Goal: Transaction & Acquisition: Purchase product/service

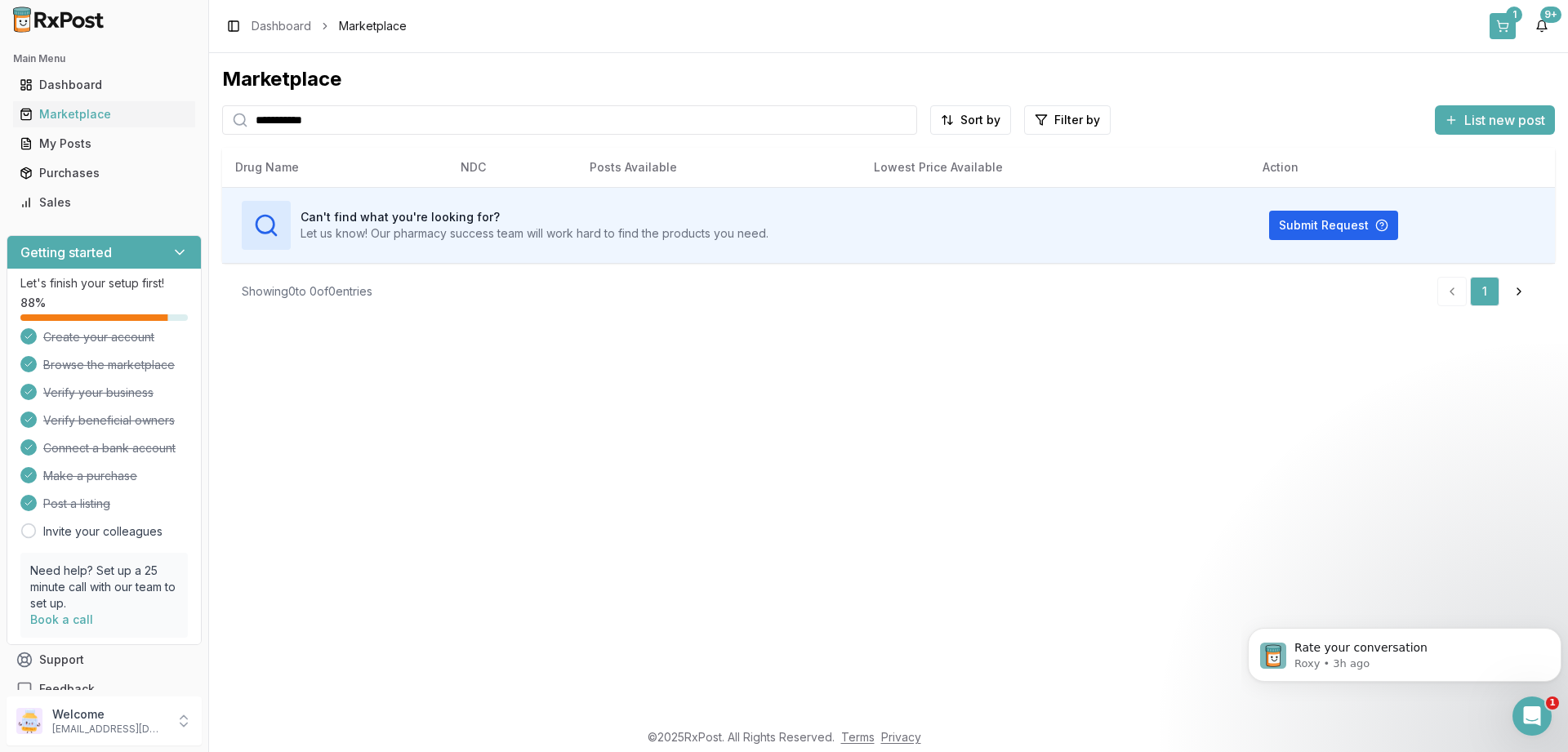
click at [1498, 28] on button "1" at bounding box center [1503, 26] width 26 height 26
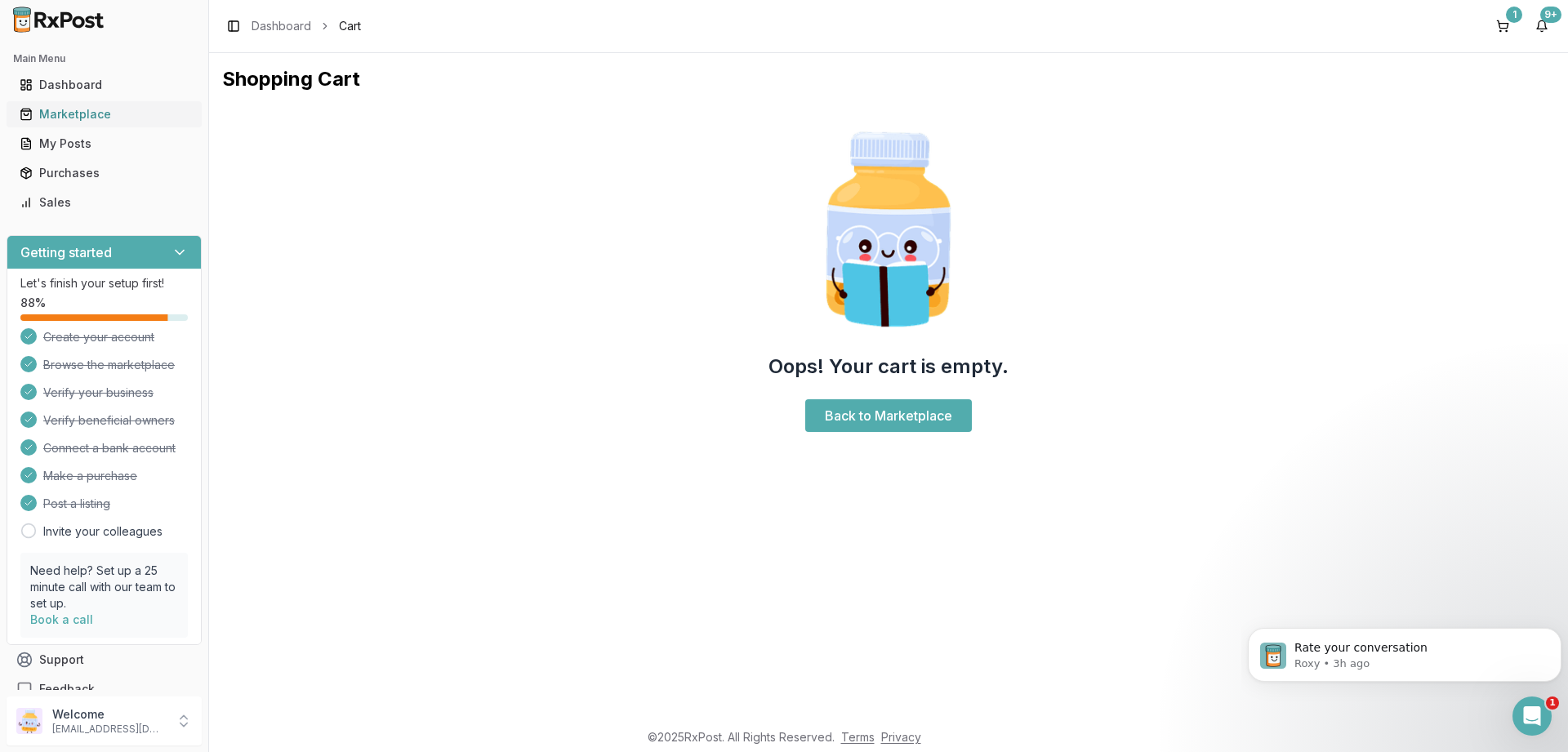
click at [92, 111] on div "Marketplace" at bounding box center [104, 114] width 169 height 16
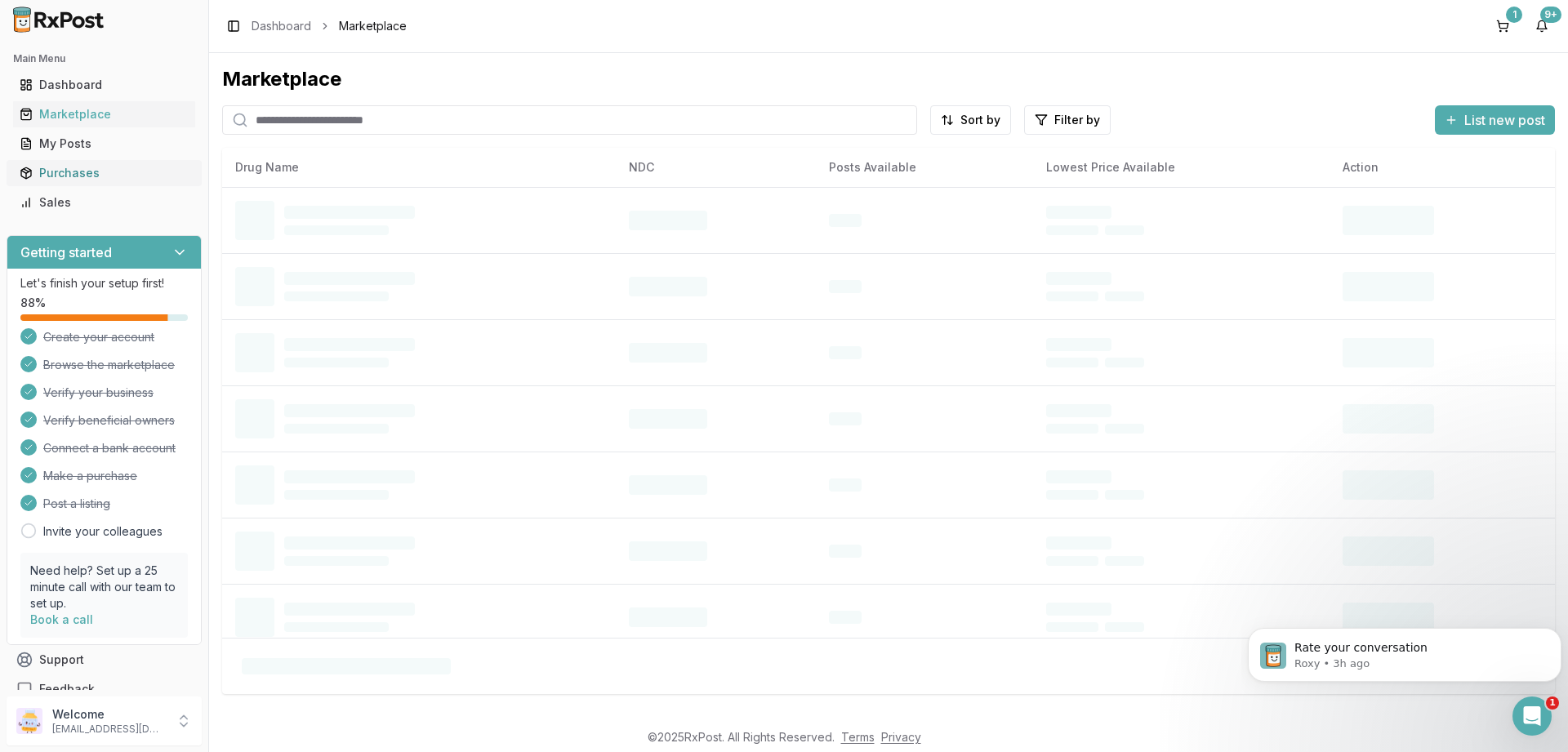
click at [71, 166] on div "Purchases" at bounding box center [104, 173] width 169 height 16
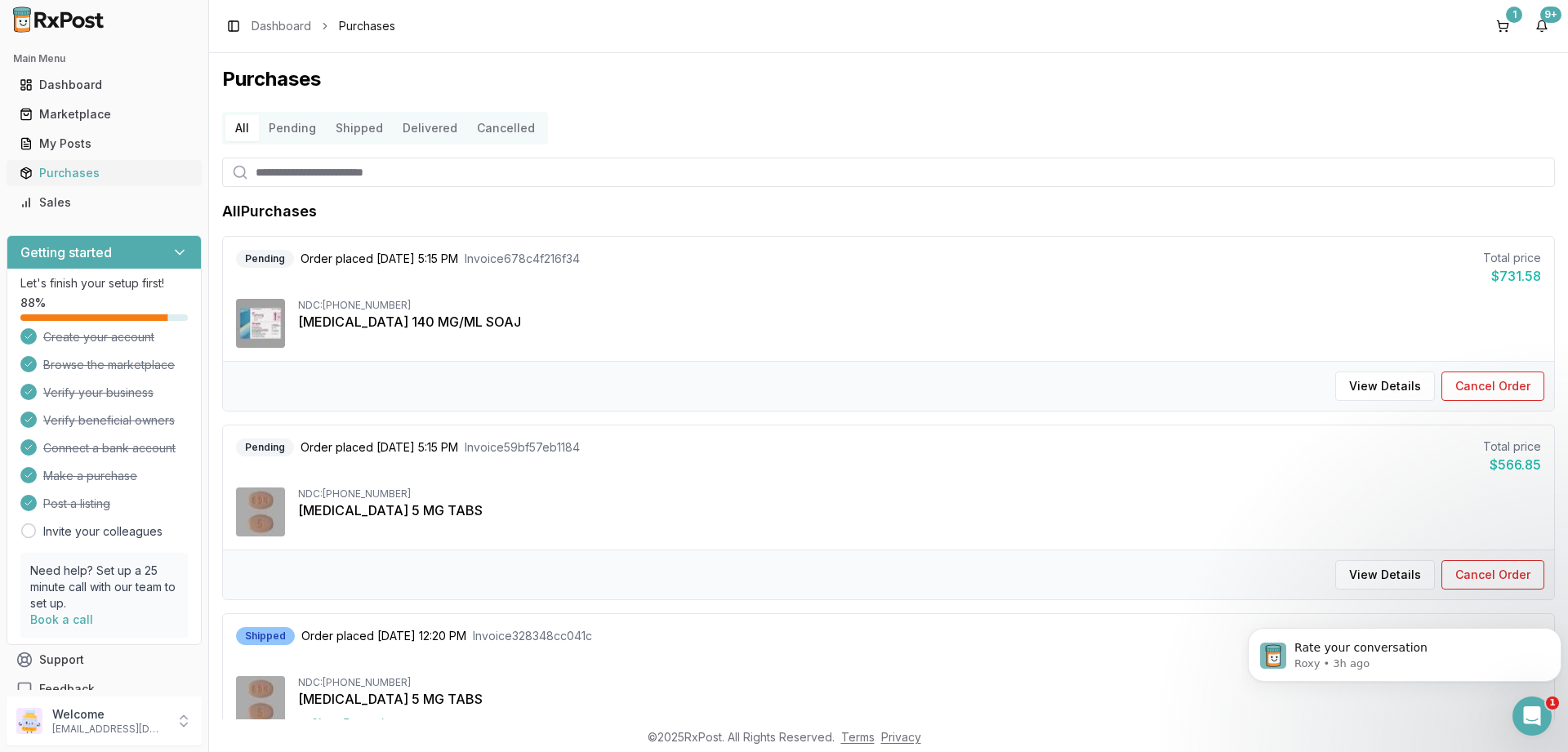
click at [71, 166] on div "Purchases" at bounding box center [104, 173] width 169 height 16
click at [287, 128] on button "Pending" at bounding box center [292, 128] width 67 height 26
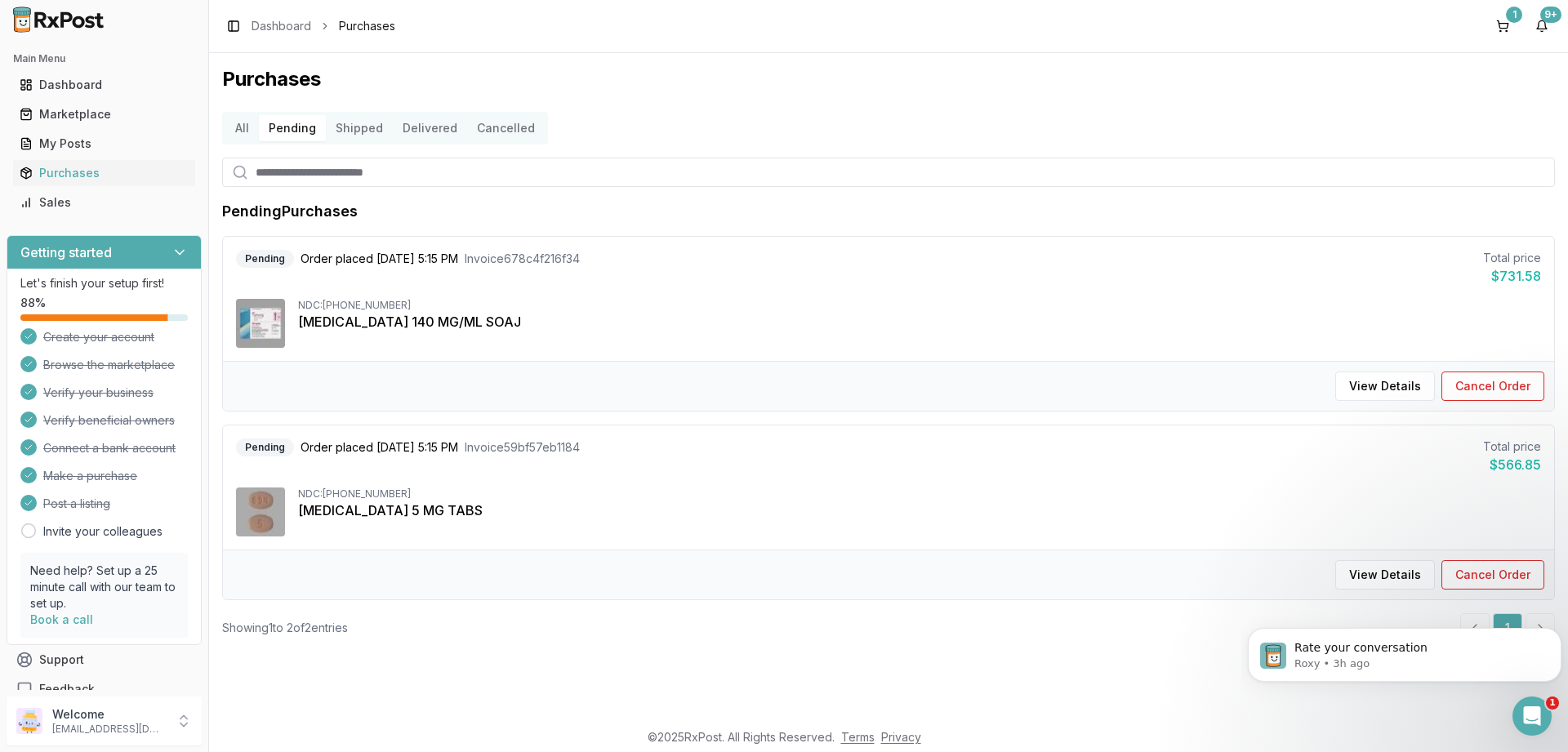
click at [361, 125] on button "Shipped" at bounding box center [359, 128] width 67 height 26
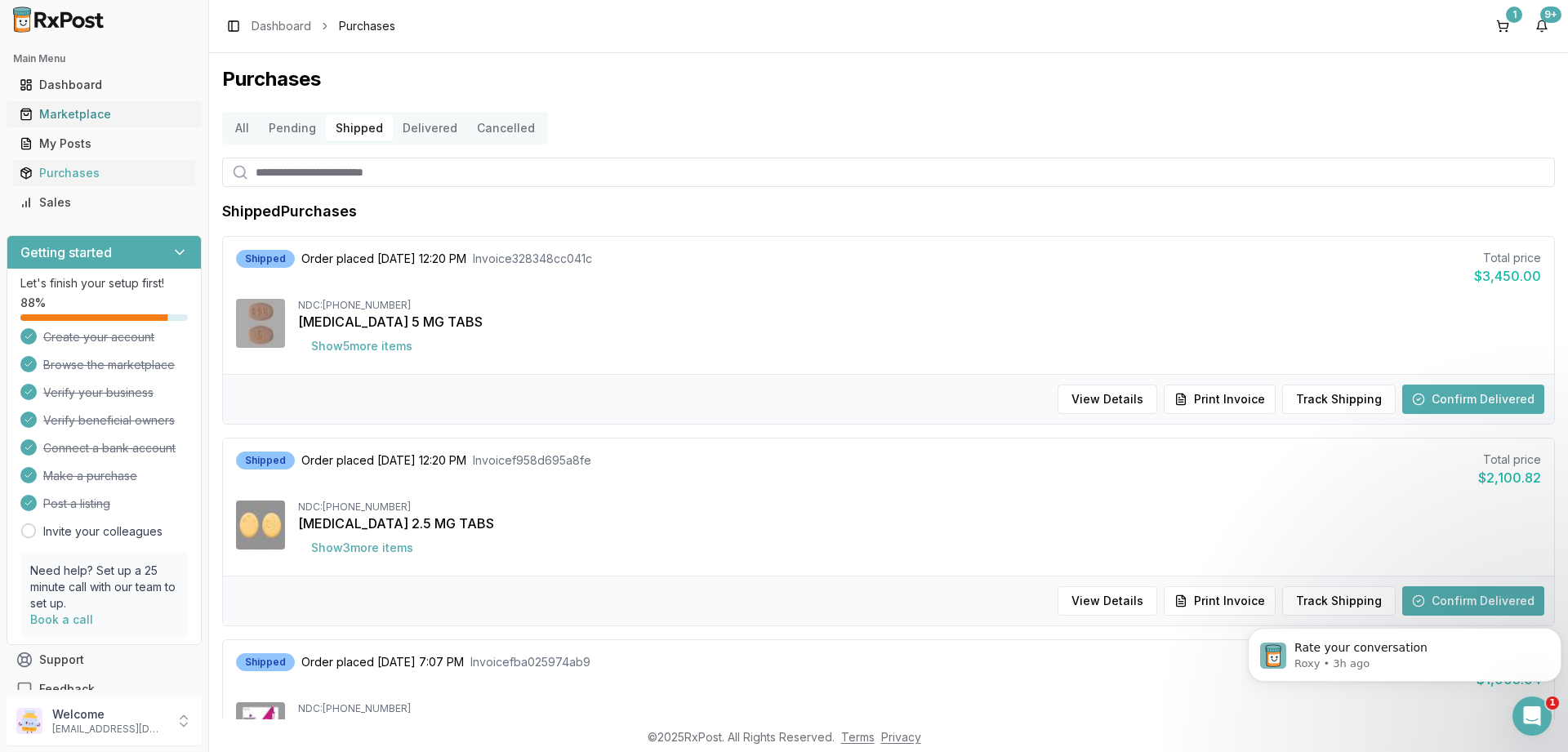
click at [64, 115] on div "Marketplace" at bounding box center [104, 114] width 169 height 16
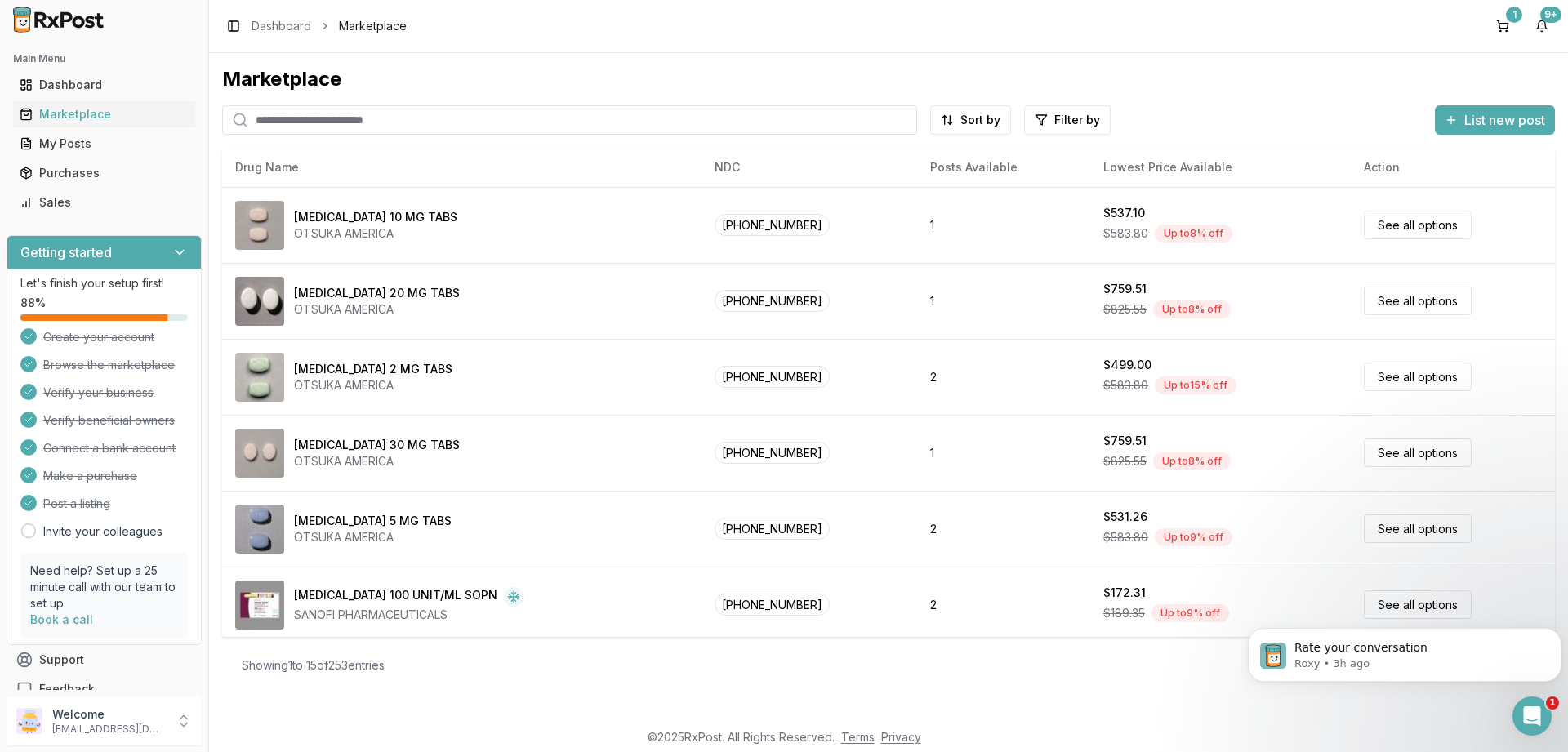
click at [412, 125] on input "search" at bounding box center [569, 120] width 695 height 30
type input "********"
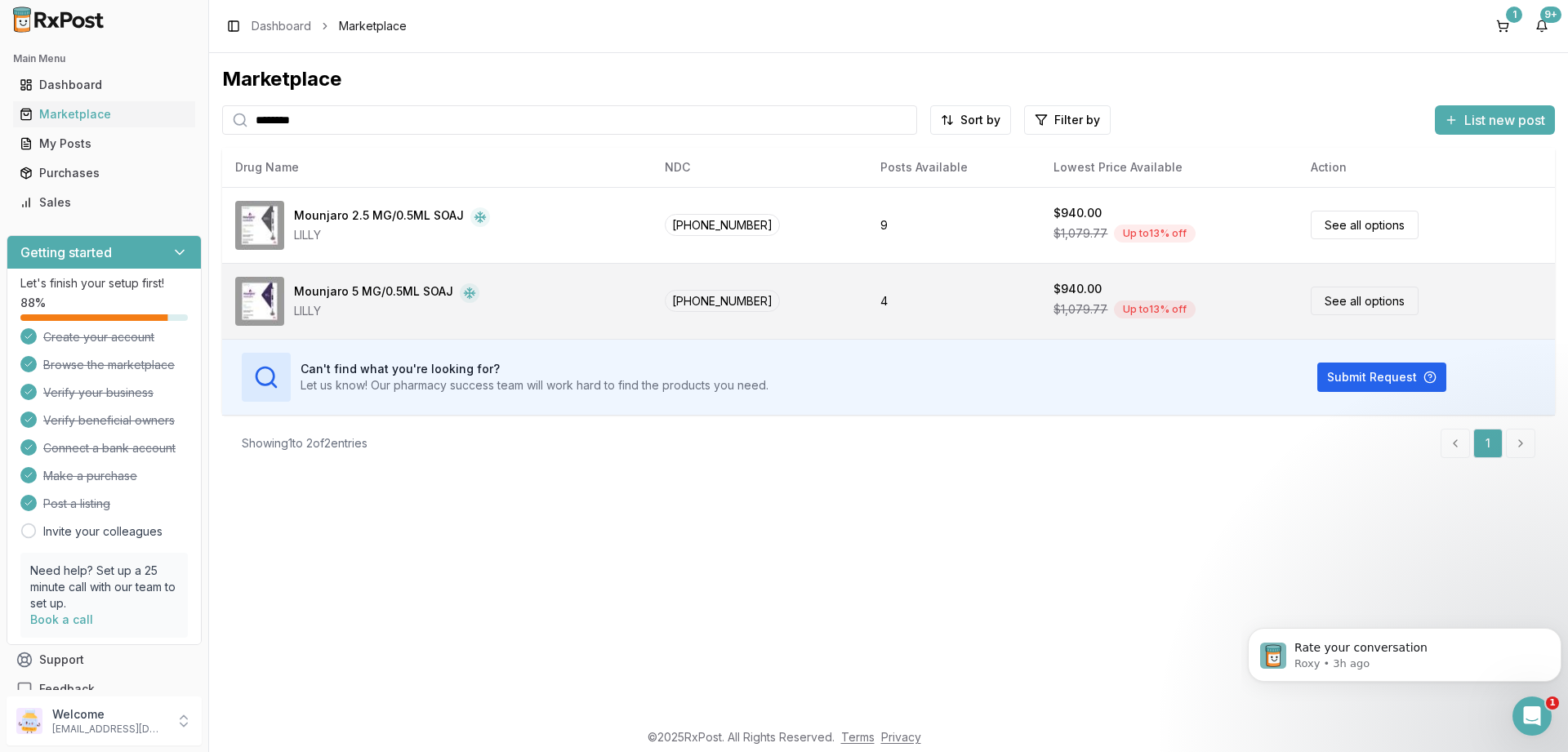
click at [1346, 306] on link "See all options" at bounding box center [1365, 301] width 108 height 29
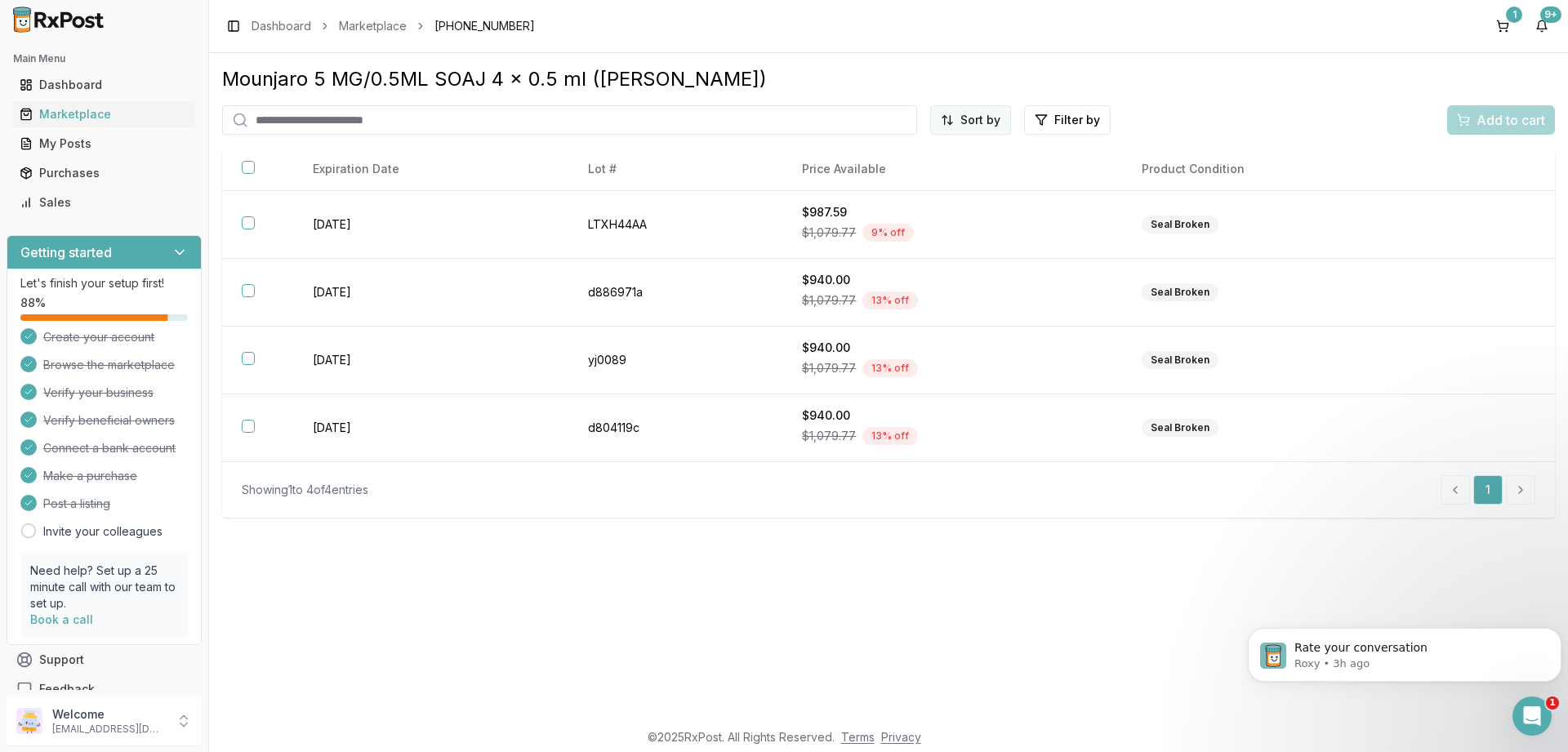
click at [959, 129] on html "Main Menu Dashboard Marketplace My Posts Purchases Sales Getting started Let's …" at bounding box center [784, 376] width 1568 height 752
click at [914, 178] on div "Price (Low to High)" at bounding box center [931, 181] width 156 height 26
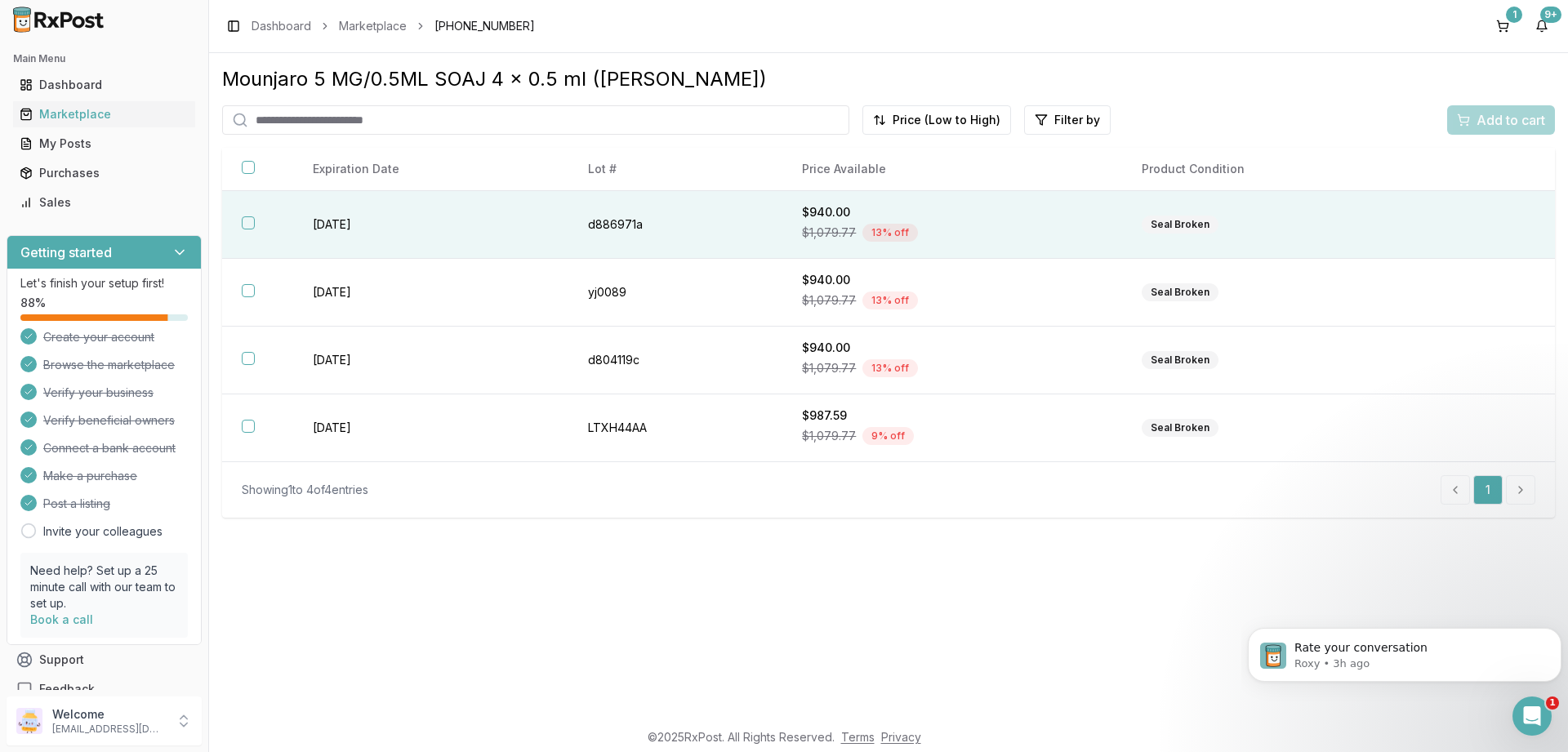
click at [247, 222] on button "button" at bounding box center [248, 223] width 13 height 13
click at [1518, 118] on span "Add to cart" at bounding box center [1511, 120] width 69 height 20
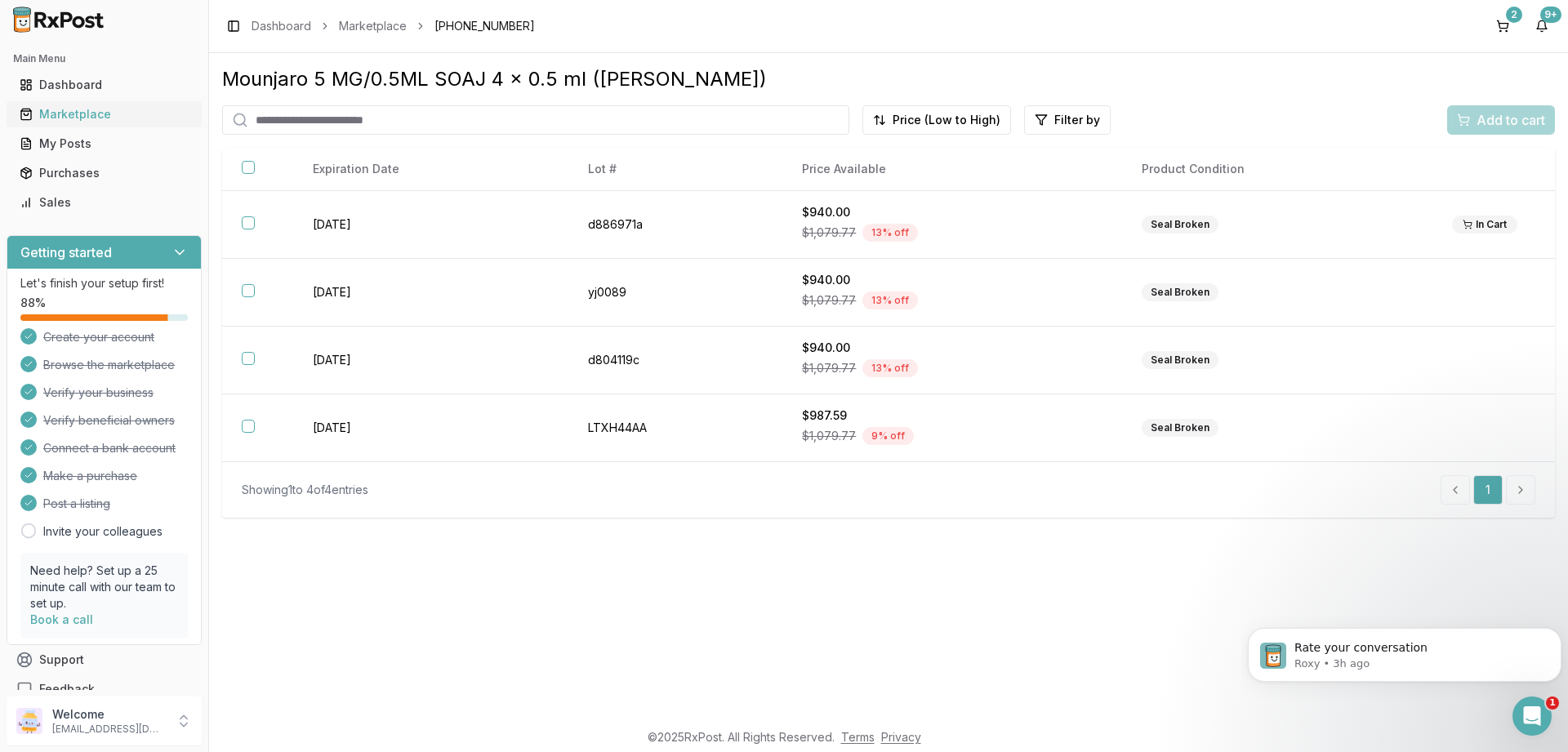
click at [64, 112] on div "Marketplace" at bounding box center [104, 114] width 169 height 16
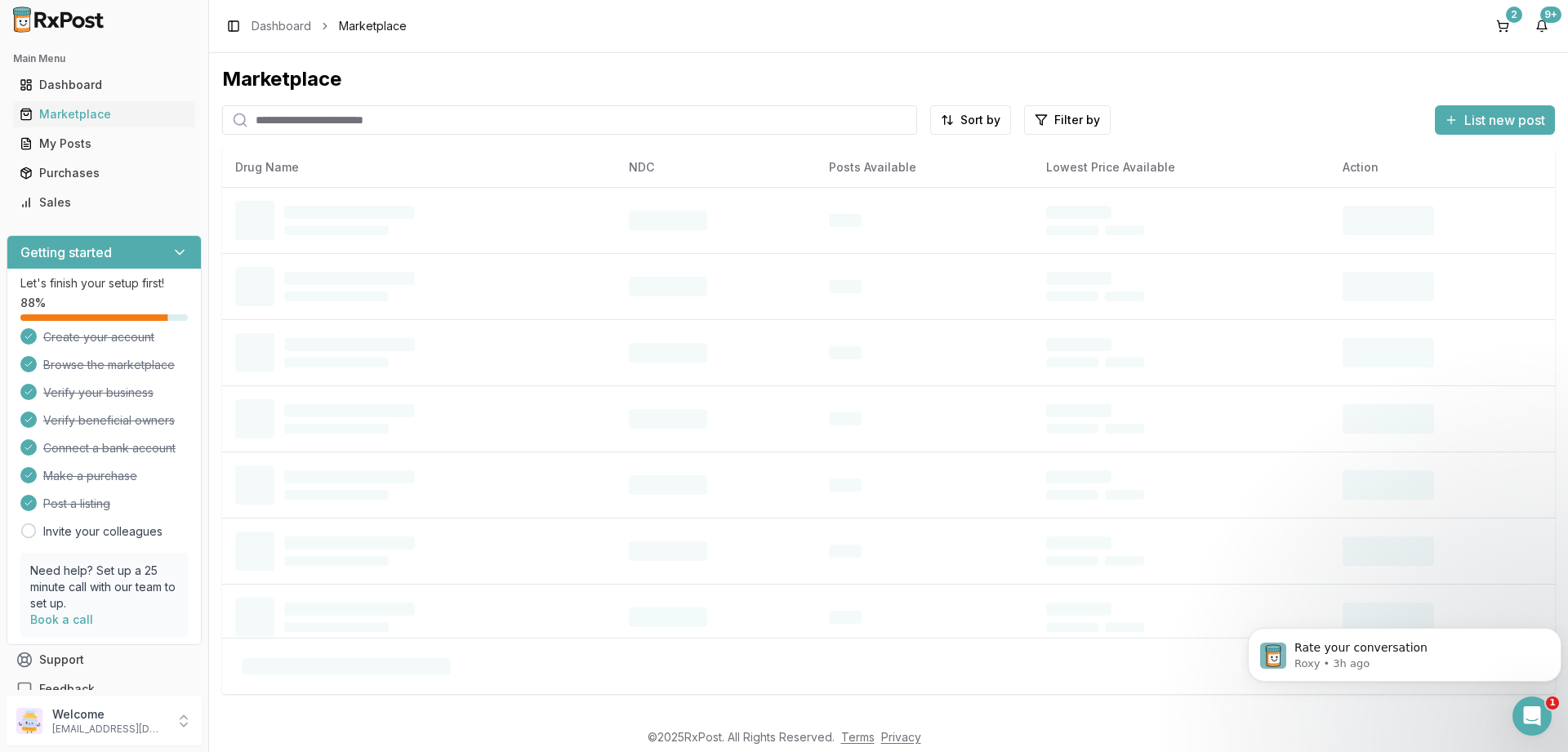
click at [395, 122] on input "search" at bounding box center [569, 120] width 695 height 30
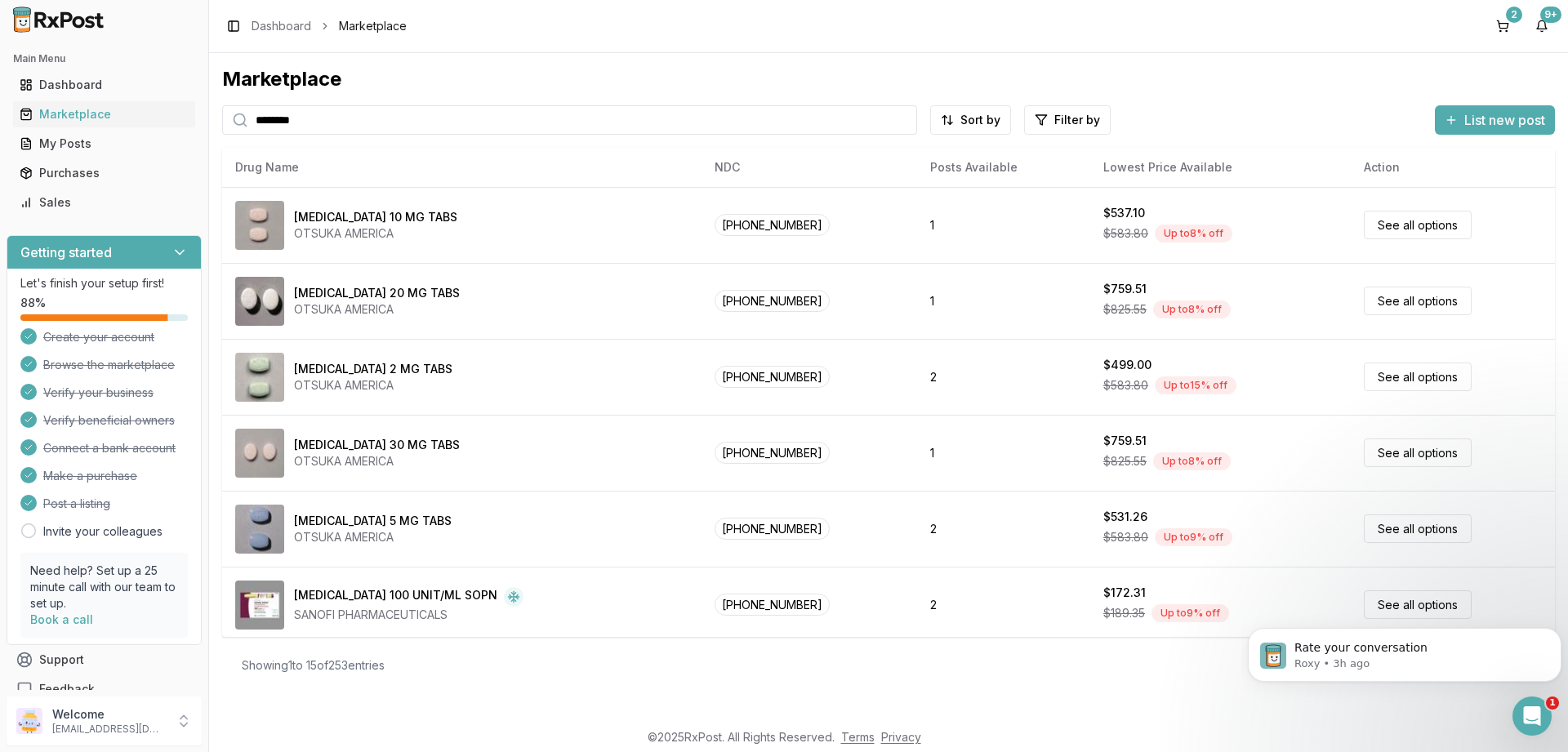
type input "********"
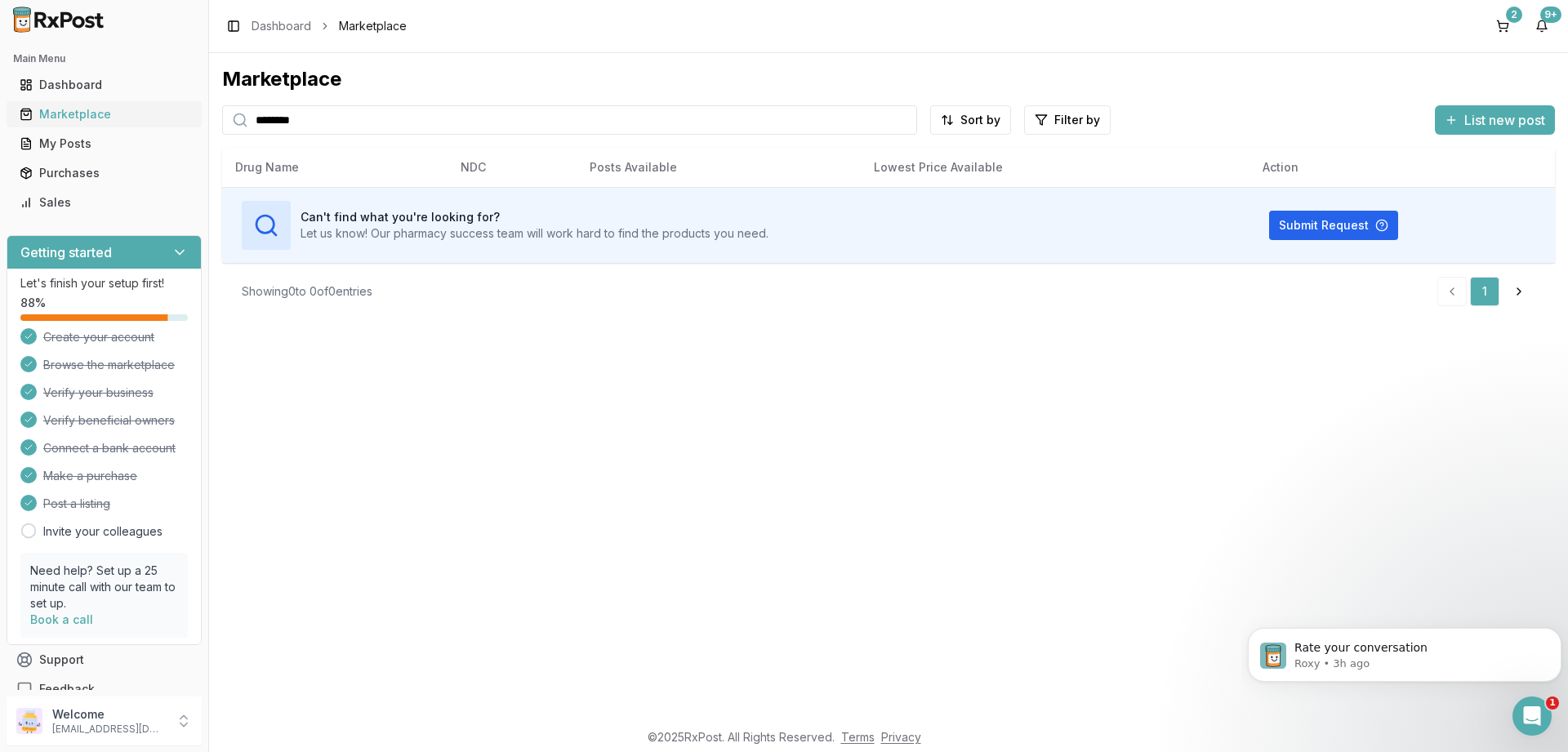
click at [75, 113] on div "Marketplace" at bounding box center [104, 114] width 169 height 16
